Goal: Task Accomplishment & Management: Manage account settings

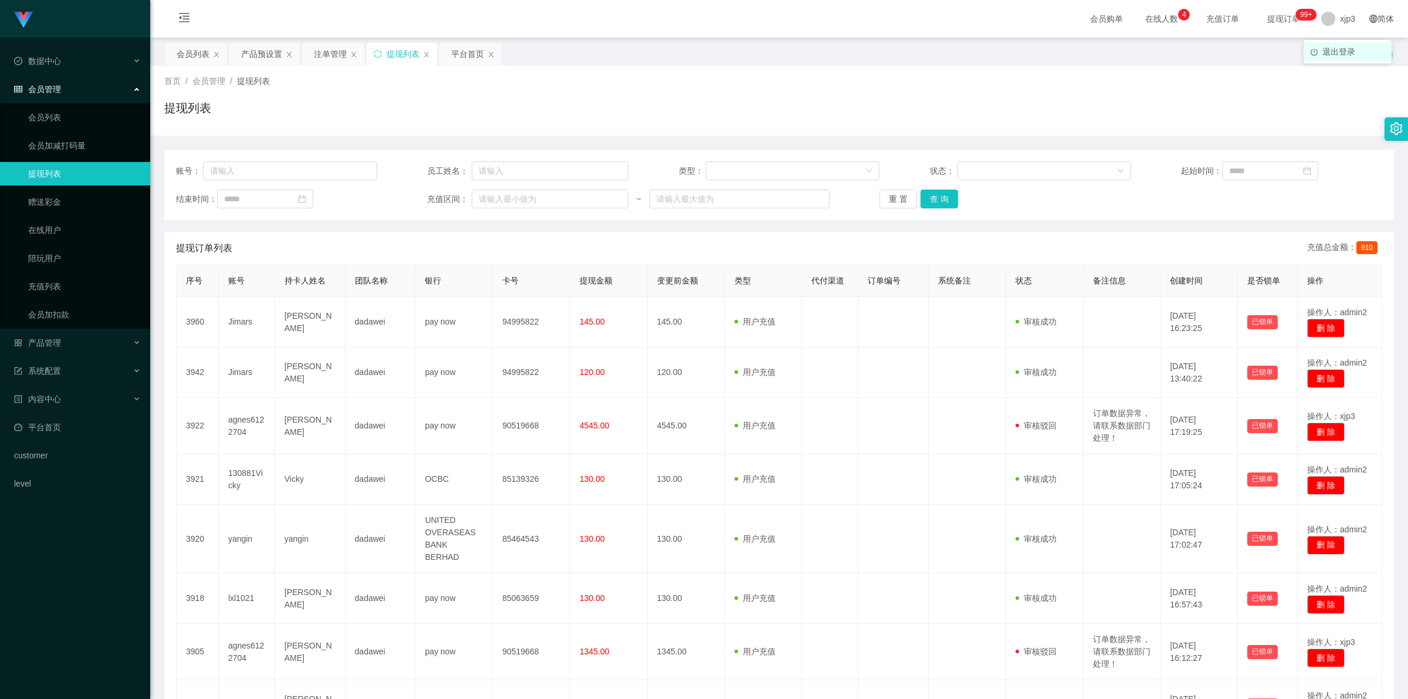
click at [1336, 48] on span "退出登录" at bounding box center [1338, 51] width 33 height 9
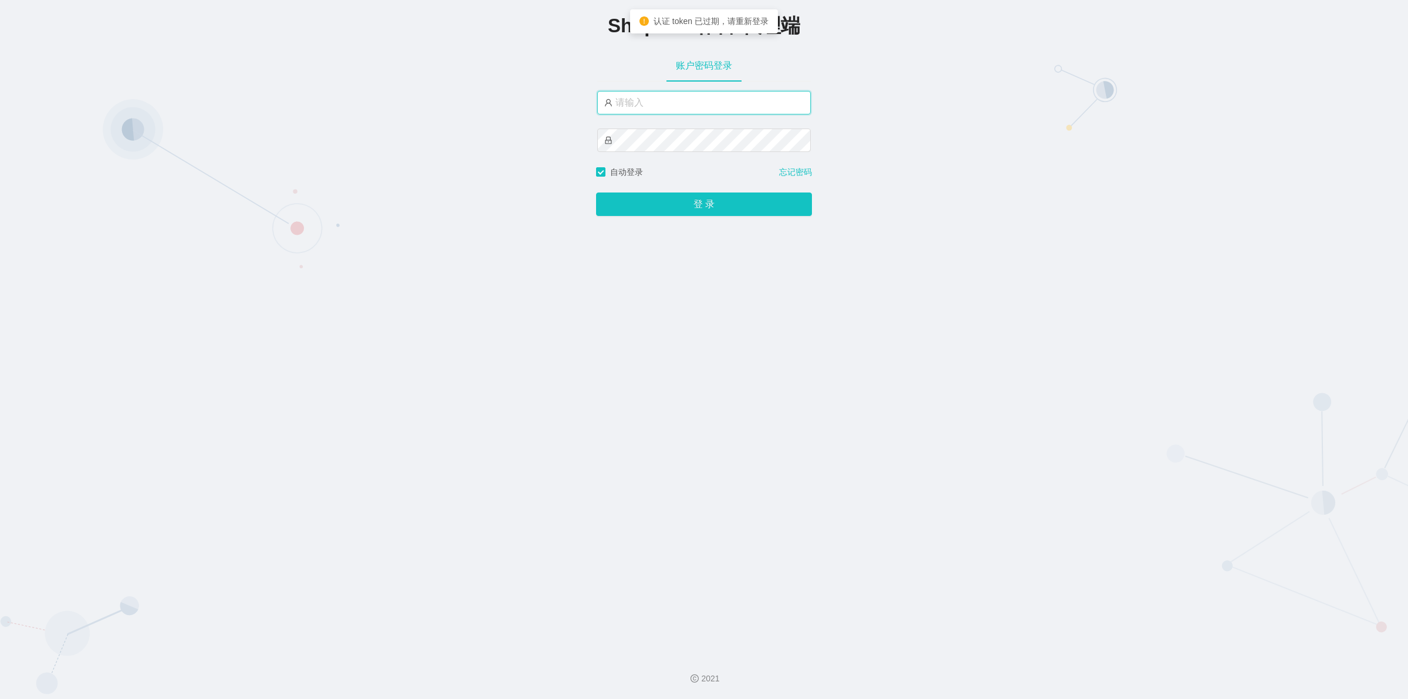
click at [668, 104] on input "text" at bounding box center [704, 102] width 214 height 23
paste input "xjp803"
type input "xjp803"
click at [679, 207] on button "登 录" at bounding box center [704, 203] width 216 height 23
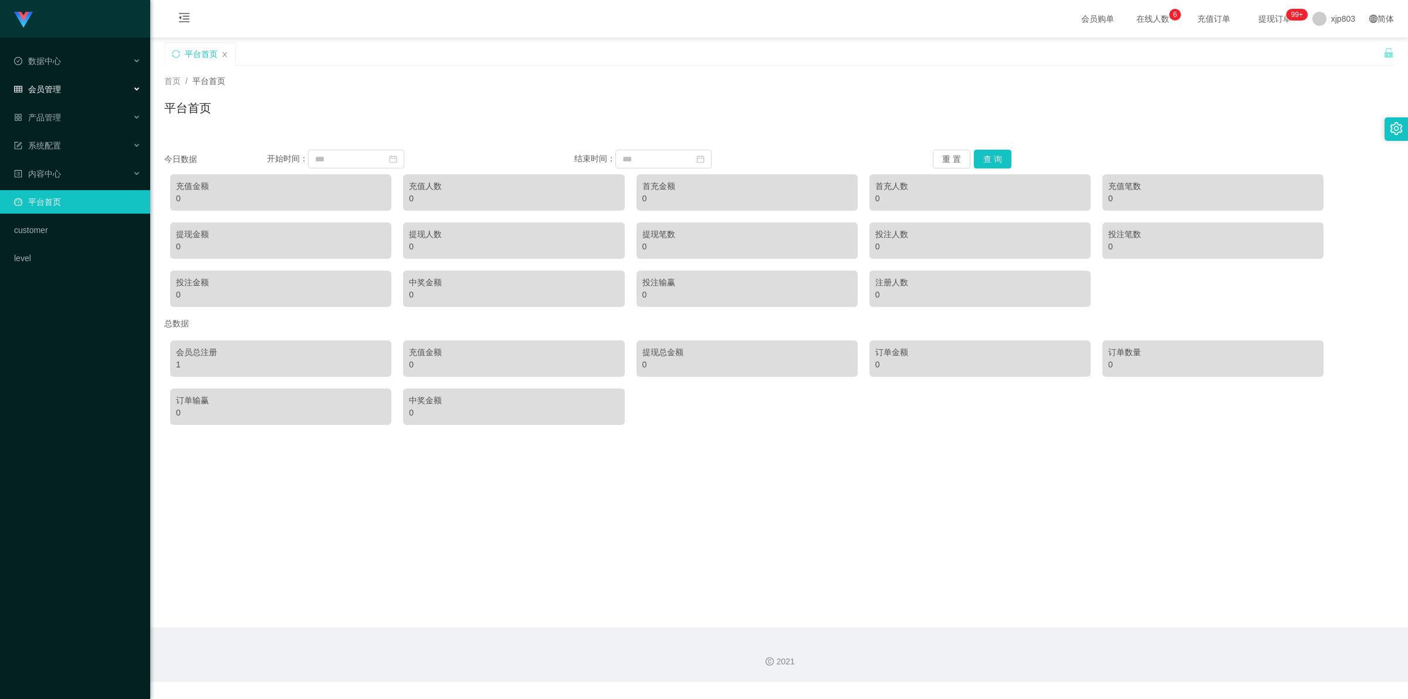
click at [57, 94] on span "会员管理" at bounding box center [37, 88] width 47 height 9
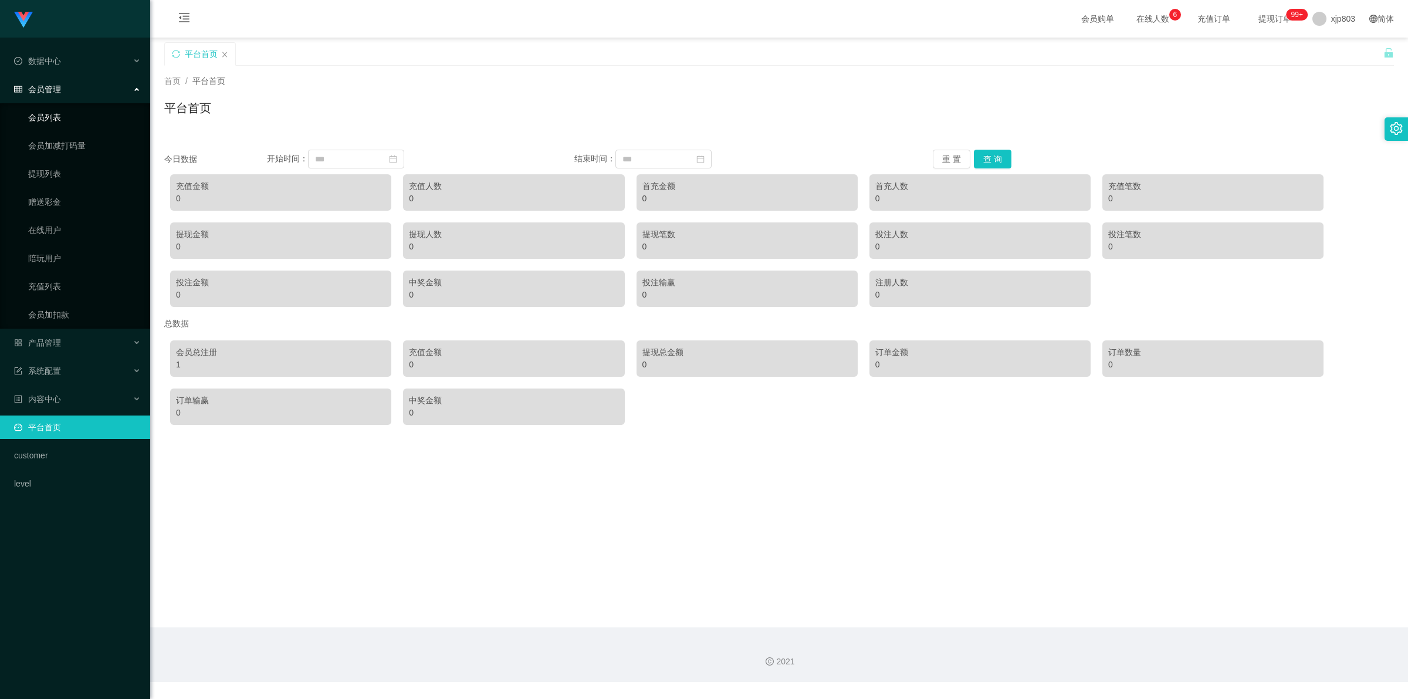
click at [63, 112] on link "会员列表" at bounding box center [84, 117] width 113 height 23
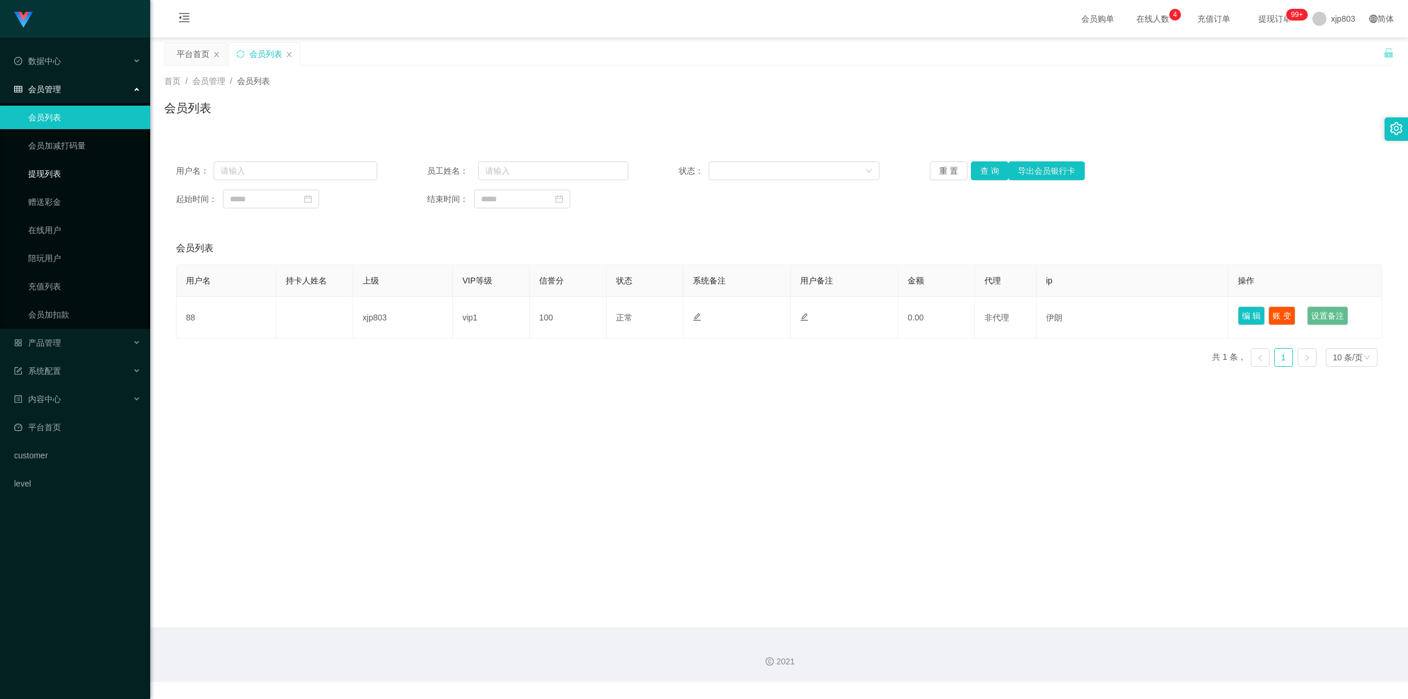
click at [55, 180] on link "提现列表" at bounding box center [84, 173] width 113 height 23
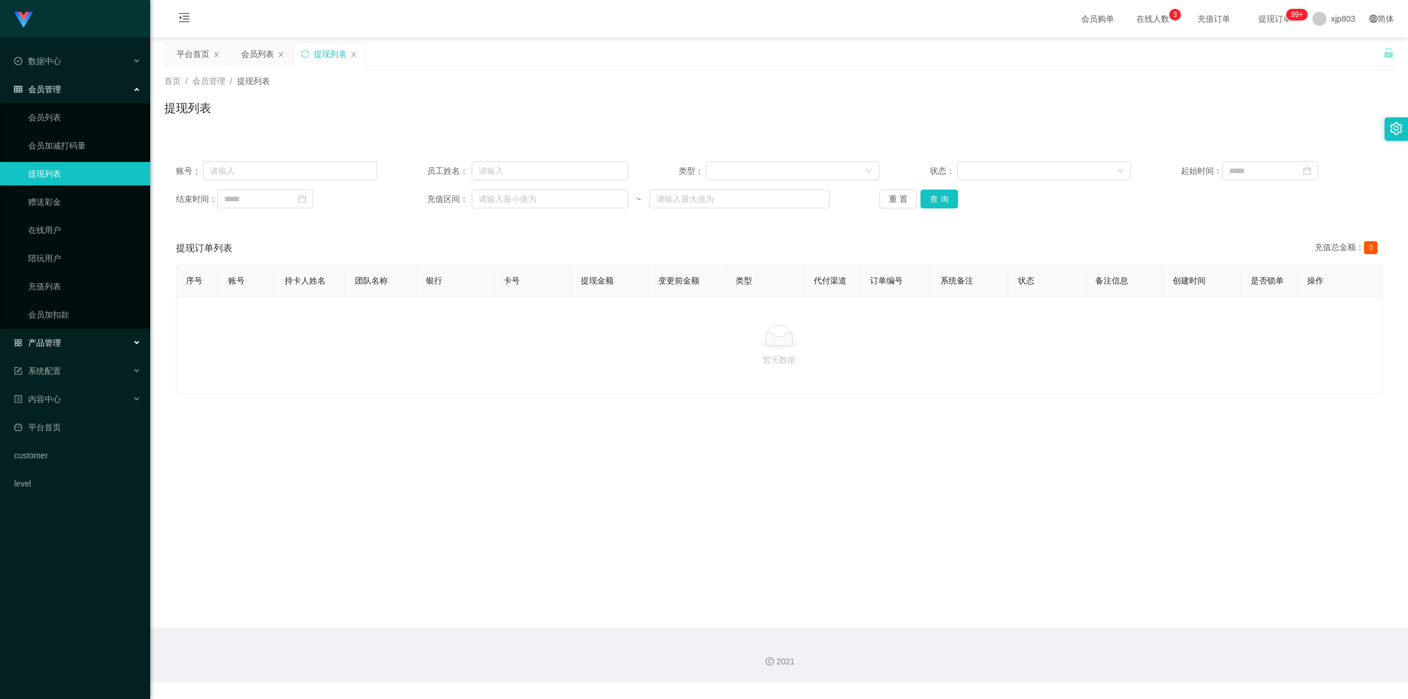
click at [59, 341] on span "产品管理" at bounding box center [37, 342] width 47 height 9
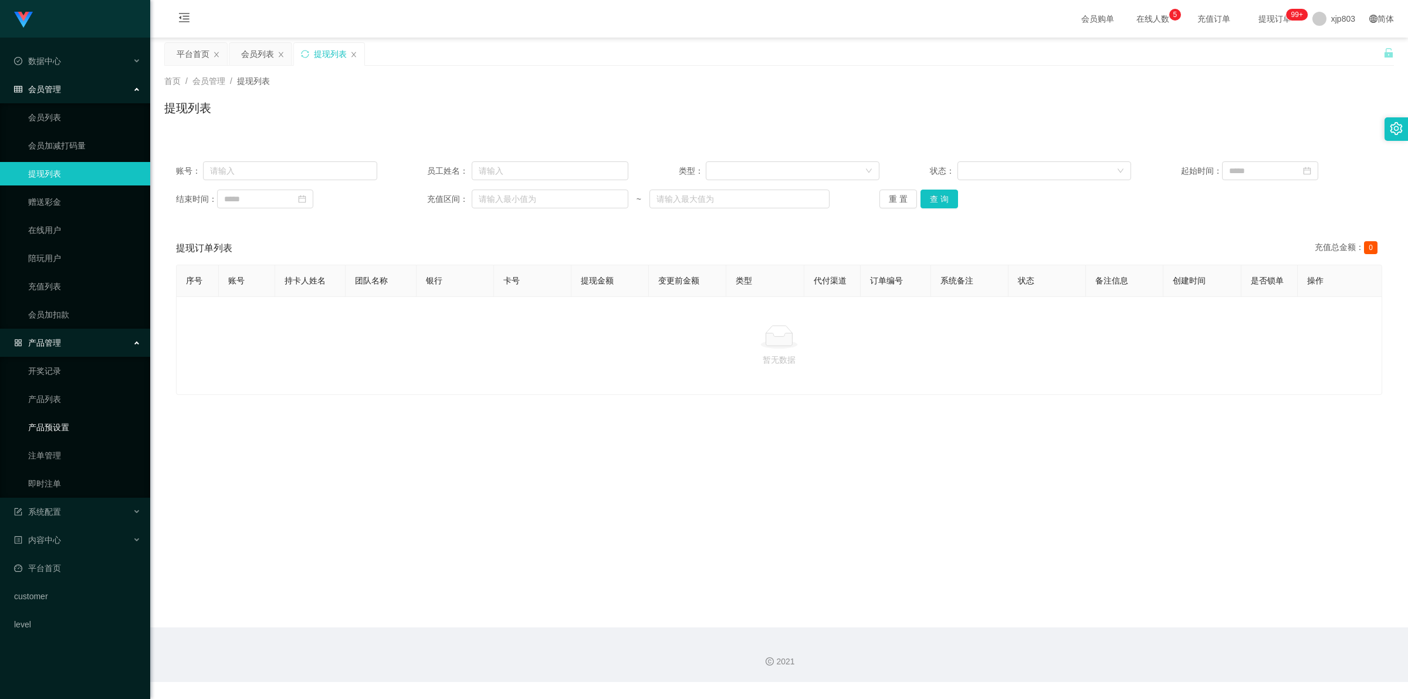
click at [66, 435] on link "产品预设置" at bounding box center [84, 426] width 113 height 23
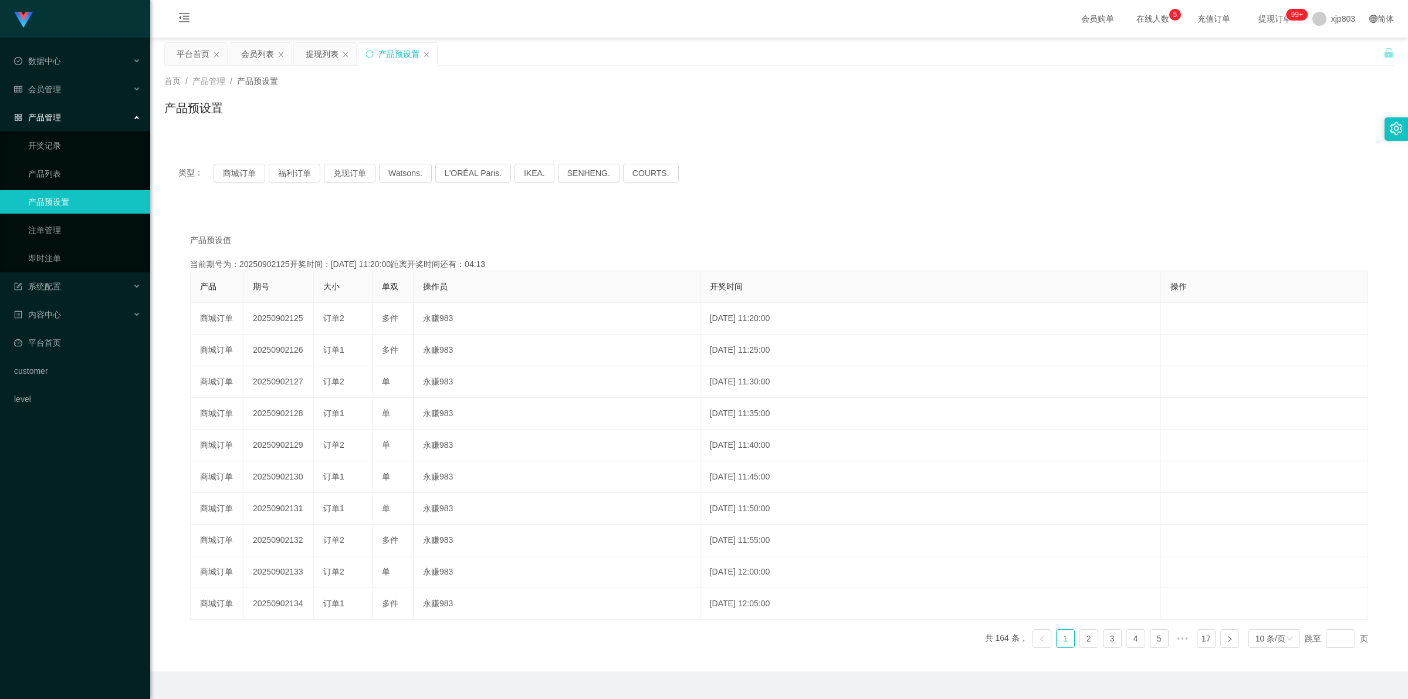
click at [349, 54] on icon "图标: close" at bounding box center [345, 54] width 7 height 7
click at [72, 88] on div "会员管理" at bounding box center [75, 88] width 150 height 23
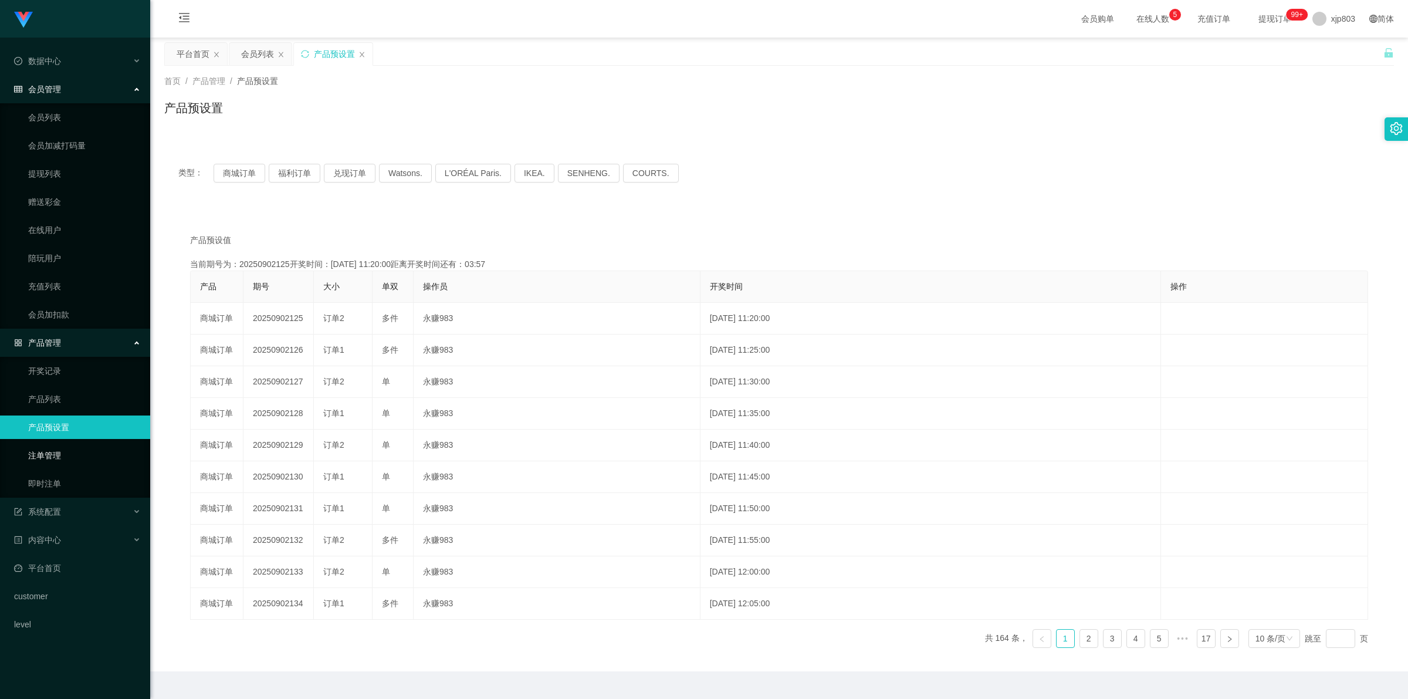
click at [53, 453] on link "注单管理" at bounding box center [84, 455] width 113 height 23
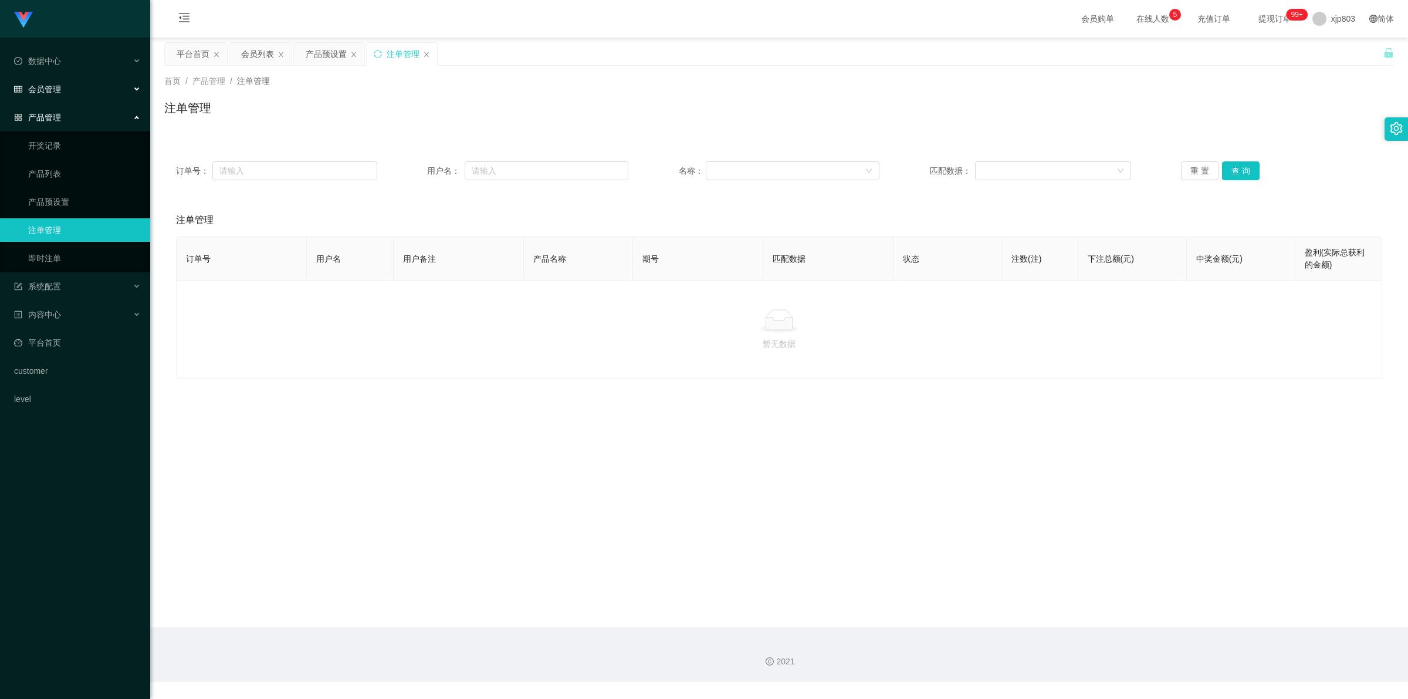
click at [65, 87] on div "会员管理" at bounding box center [75, 88] width 150 height 23
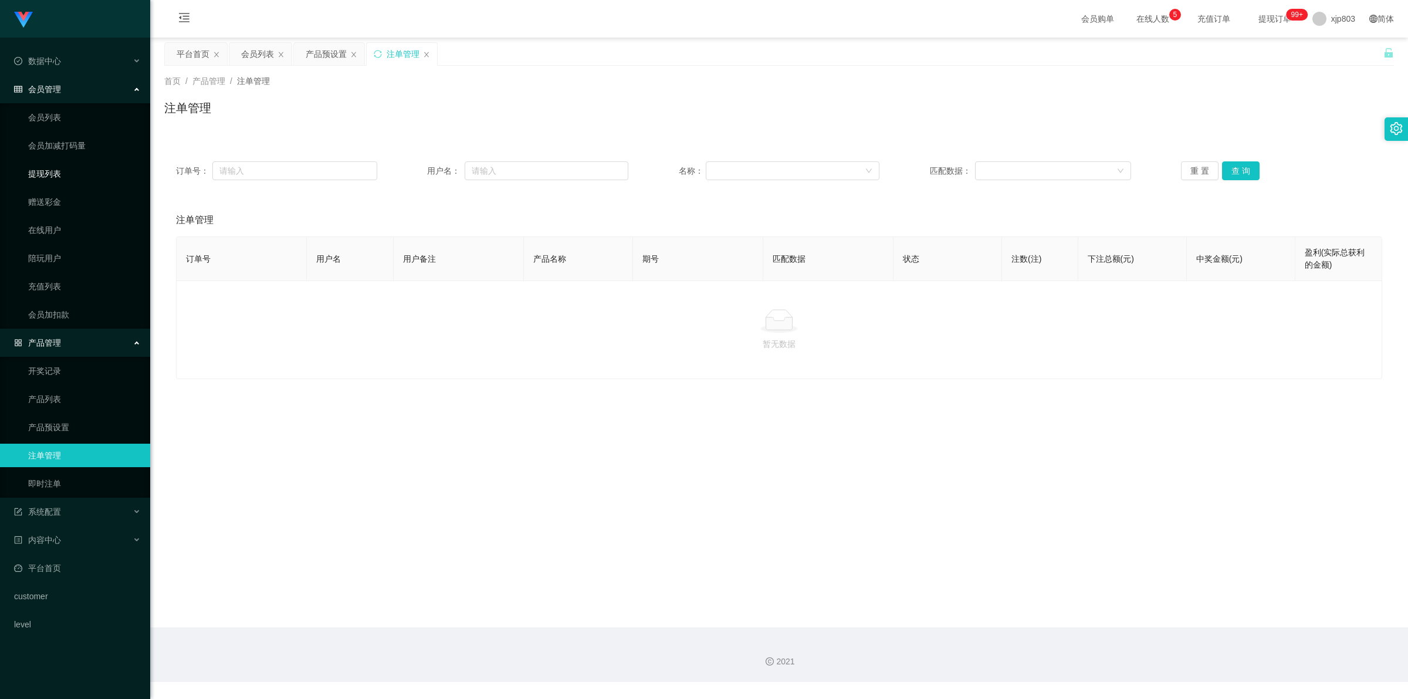
click at [68, 177] on link "提现列表" at bounding box center [84, 173] width 113 height 23
